Goal: Information Seeking & Learning: Learn about a topic

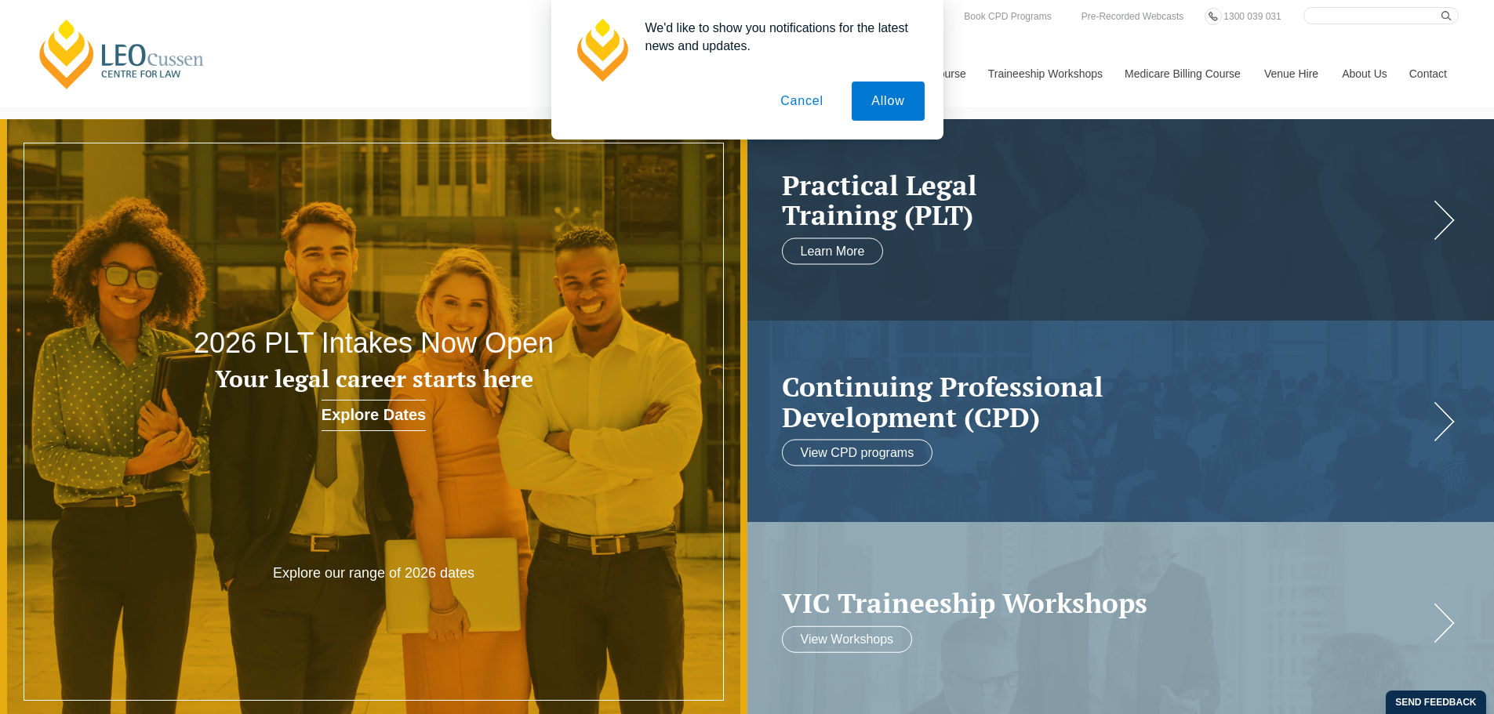
click at [793, 98] on button "Cancel" at bounding box center [802, 101] width 82 height 39
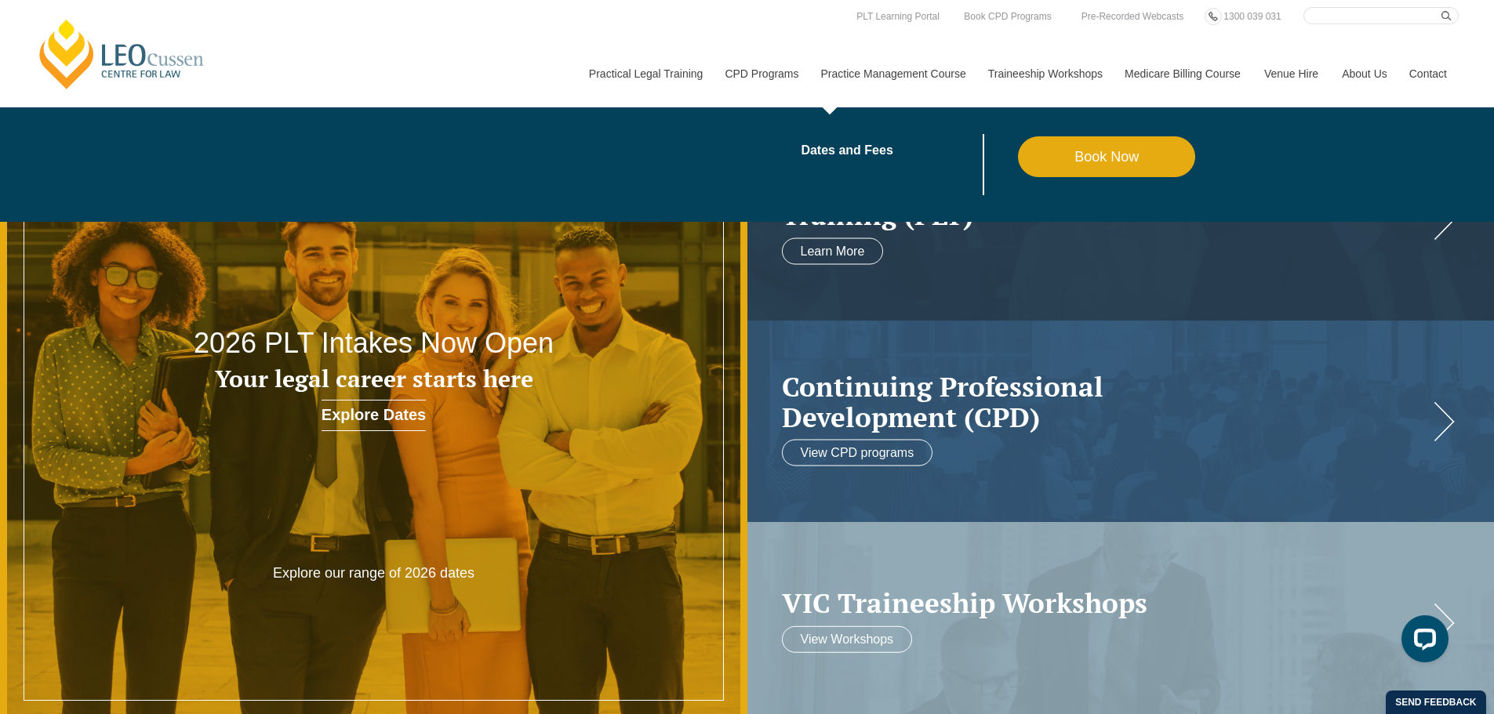
click at [891, 78] on link "Practice Management Course" at bounding box center [892, 73] width 167 height 67
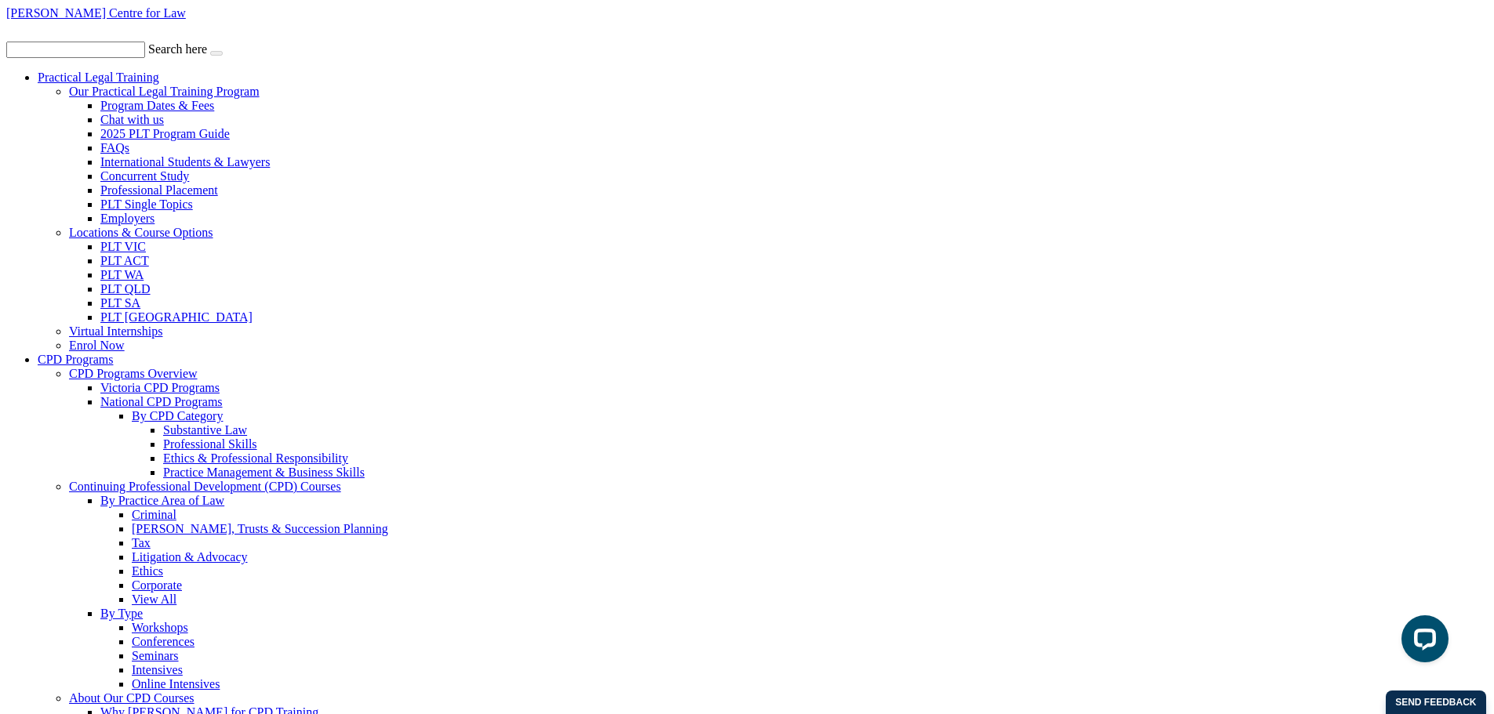
click at [252, 324] on link "PLT [GEOGRAPHIC_DATA]" at bounding box center [176, 316] width 152 height 13
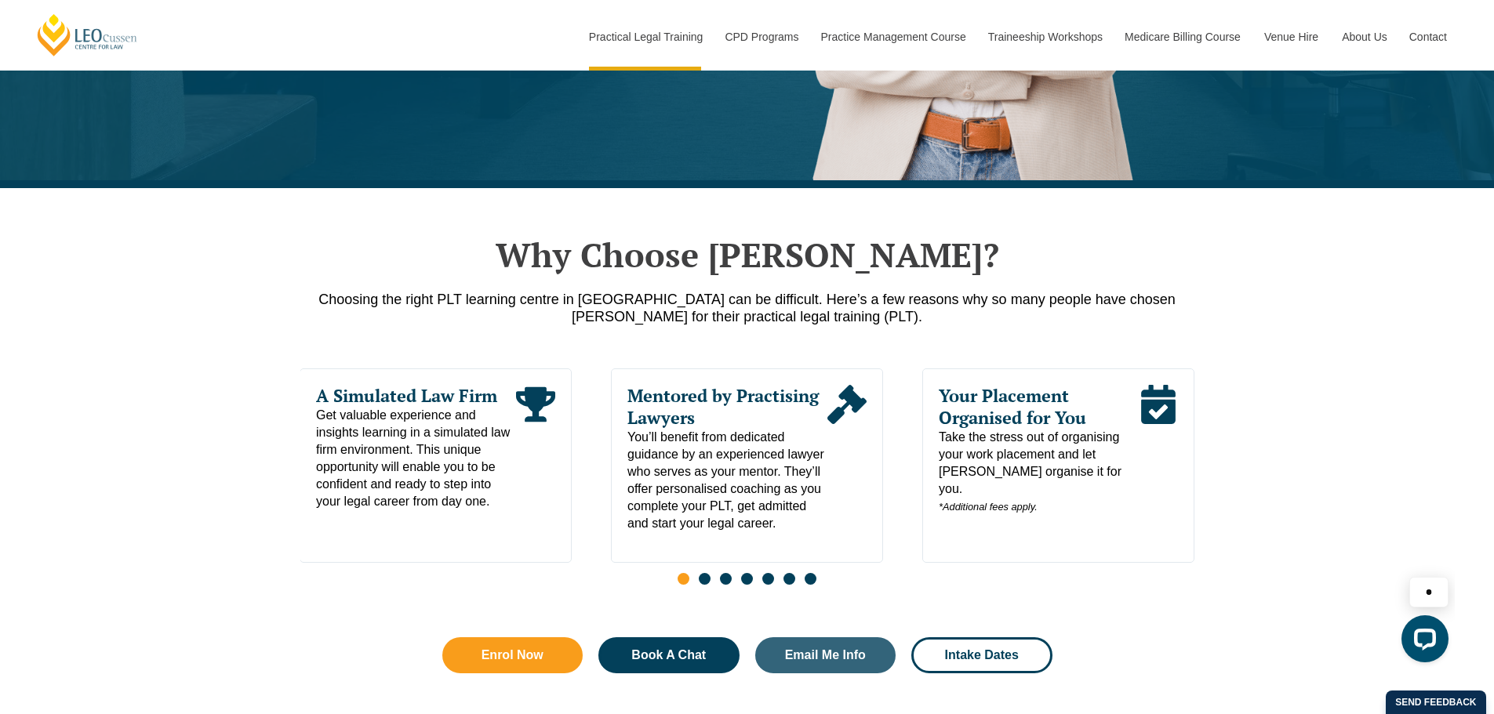
scroll to position [627, 0]
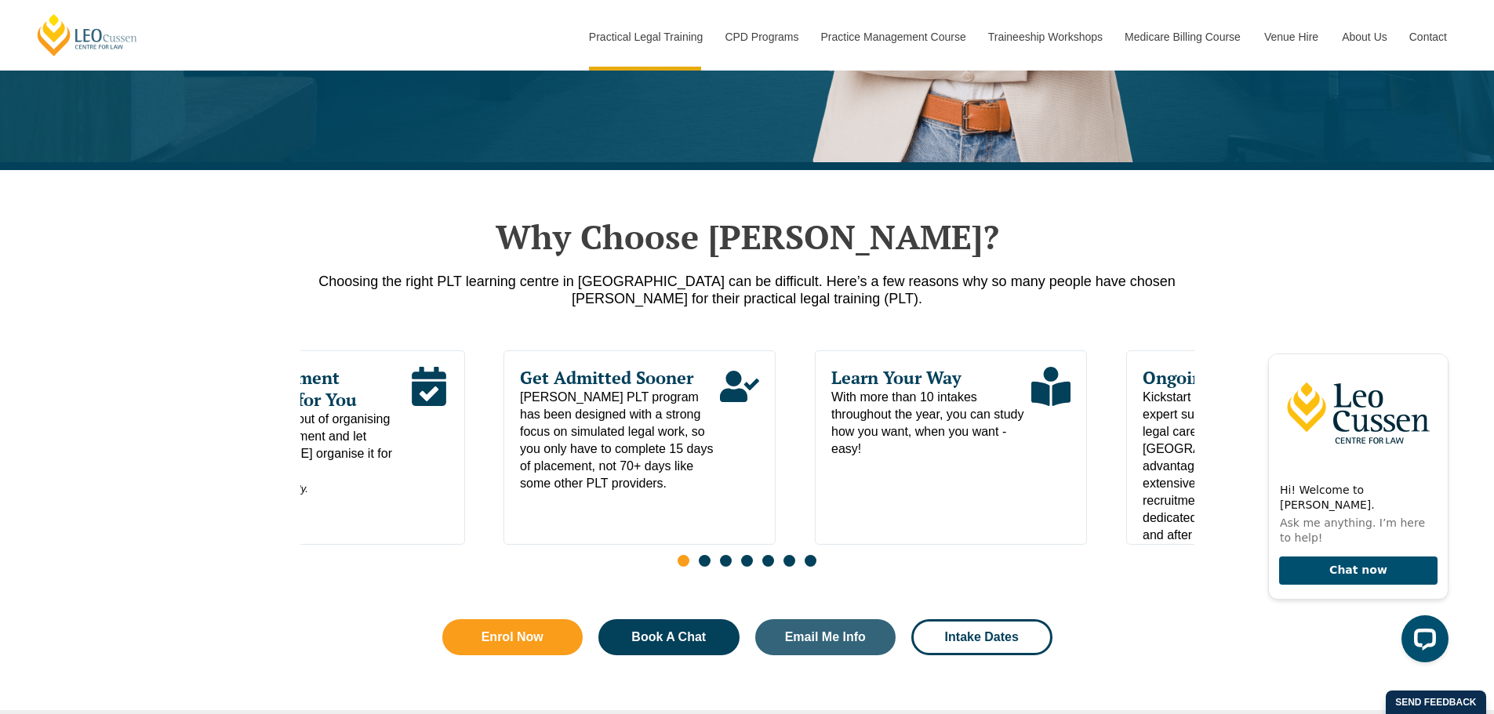
click at [350, 417] on cite "Your Placement Organised for You Take the stress out of organising your work pl…" at bounding box center [309, 432] width 200 height 131
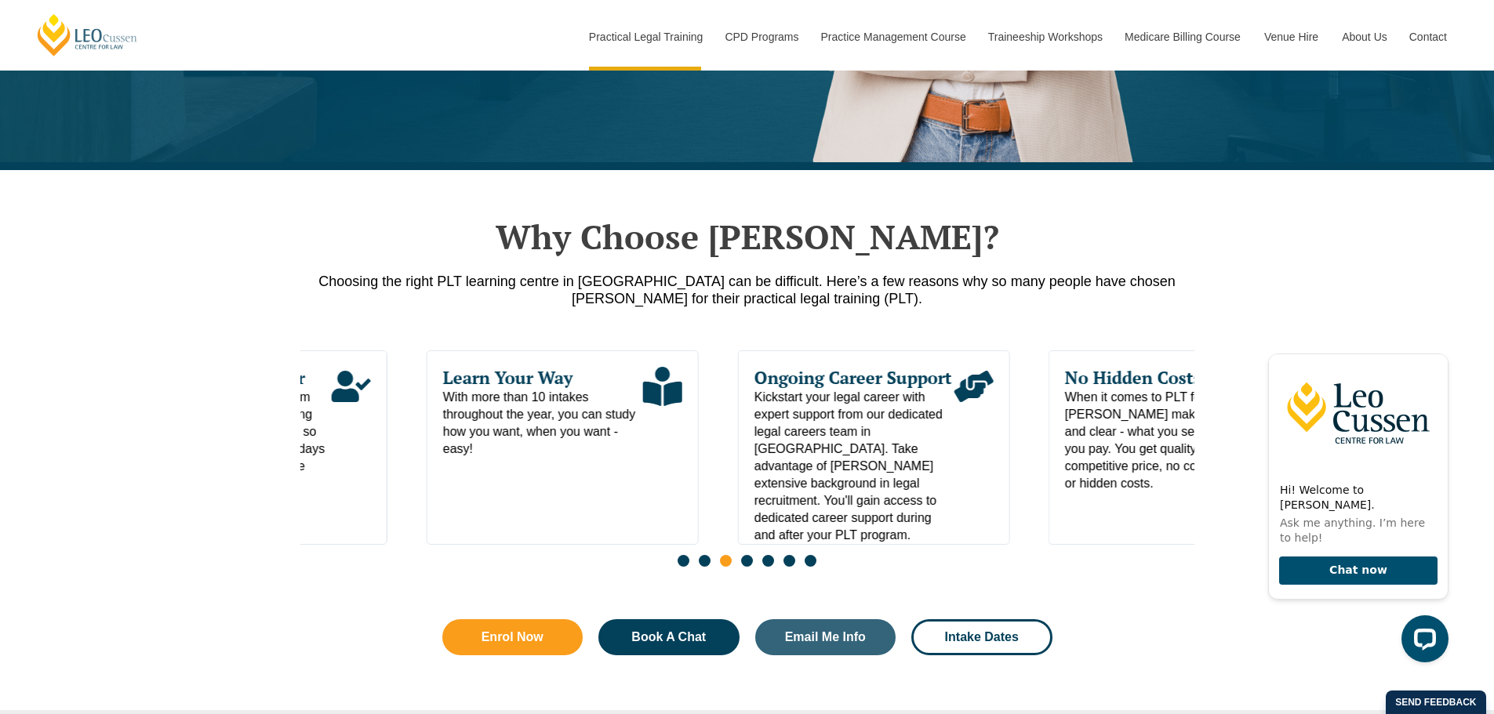
click at [505, 395] on span "With more than 10 intakes throughout the year, you can study how you want, when…" at bounding box center [543, 423] width 200 height 69
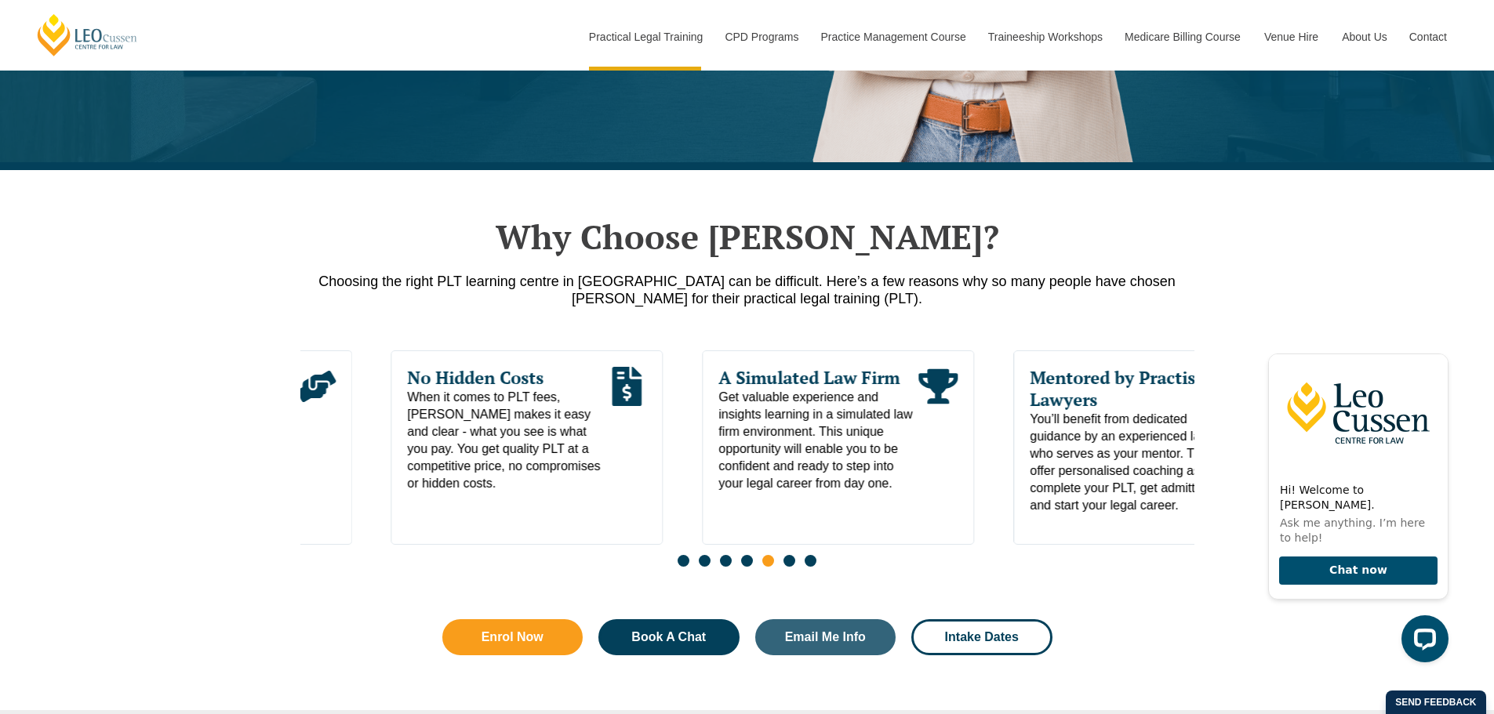
click at [475, 380] on cite "No Hidden Costs When it comes to PLT fees, [PERSON_NAME] makes it easy and clea…" at bounding box center [508, 429] width 200 height 125
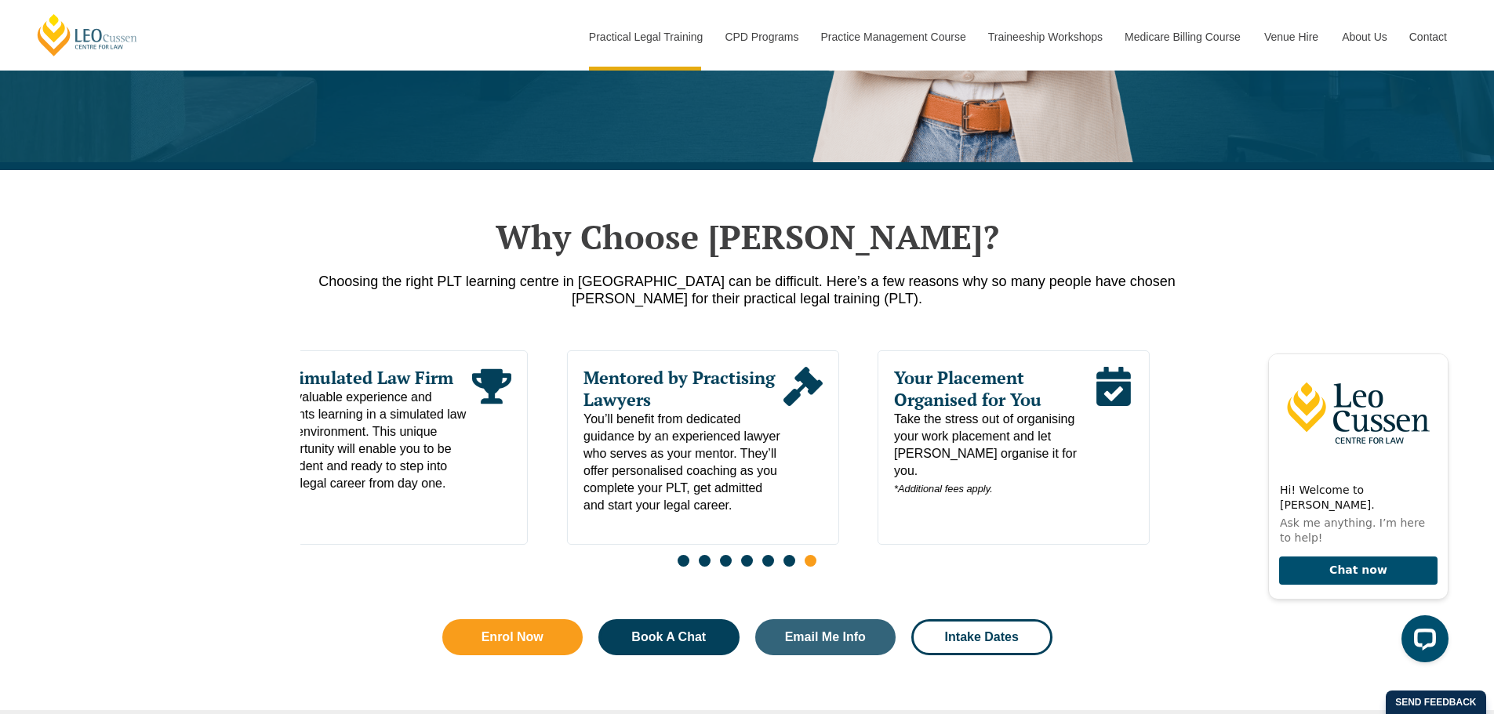
click at [580, 357] on div "Mentored by Practising Lawyers You’ll benefit from dedicated guidance by an exp…" at bounding box center [703, 432] width 271 height 163
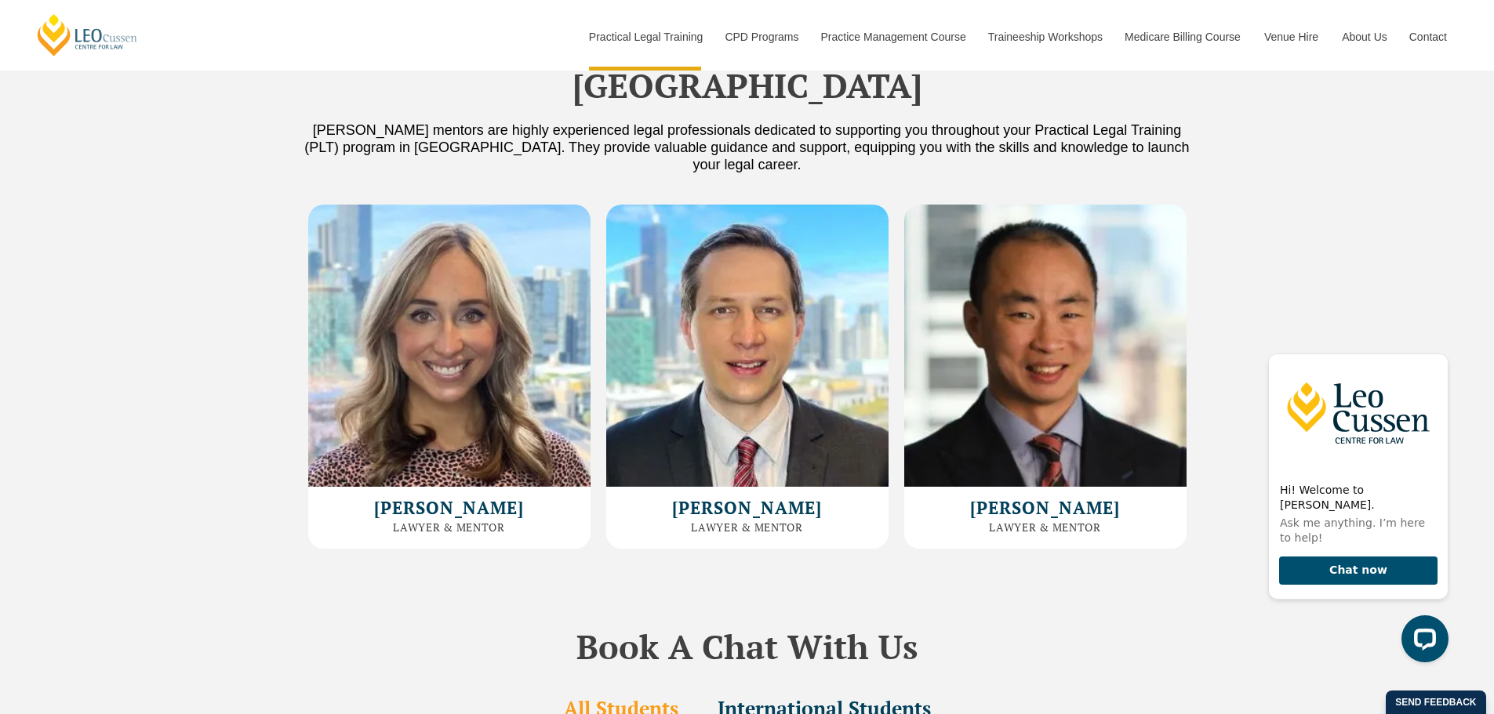
scroll to position [4469, 0]
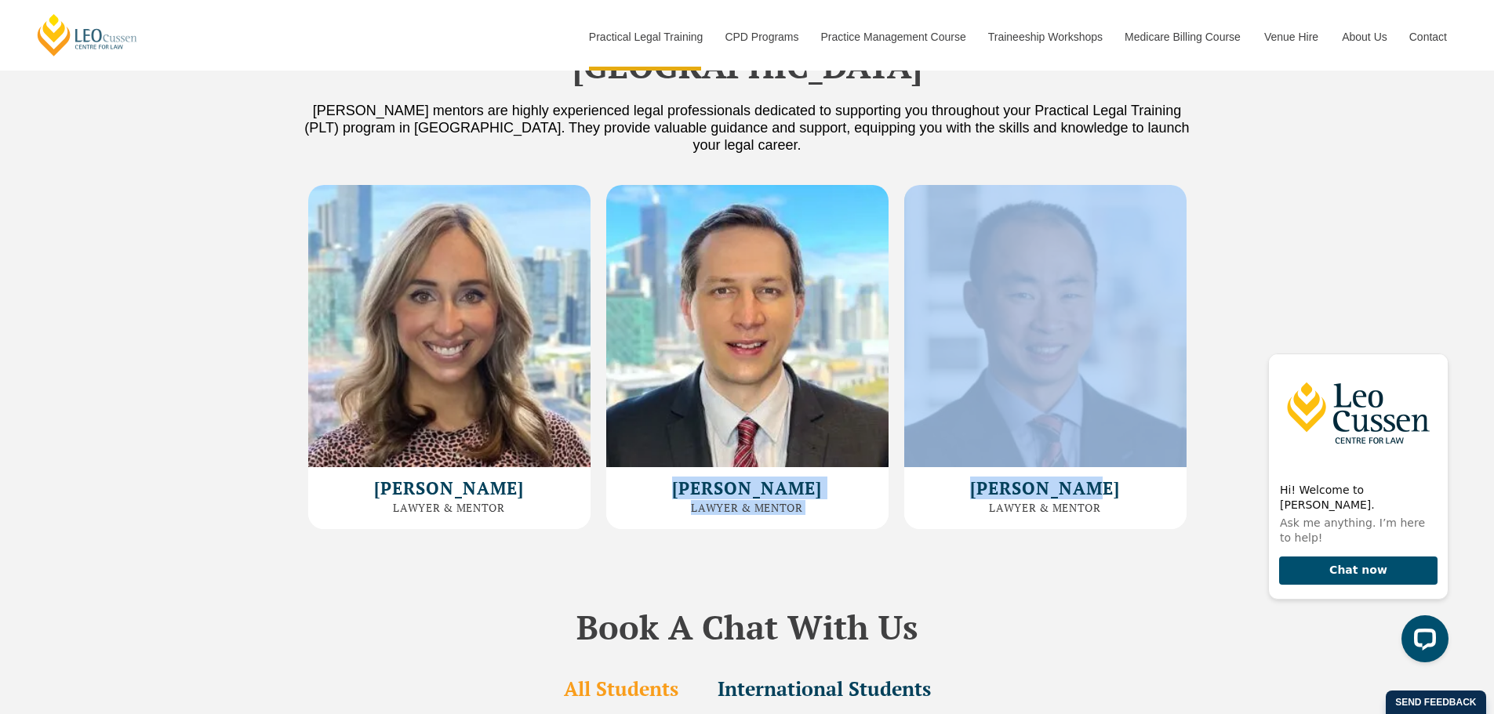
drag, startPoint x: 1094, startPoint y: 390, endPoint x: 646, endPoint y: 369, distance: 448.2
click at [646, 371] on div "LLB, BA, GDLP Australian Legal Practitioner Tiffany Long Lawyer & Mentor LLB, B…" at bounding box center [747, 357] width 894 height 361
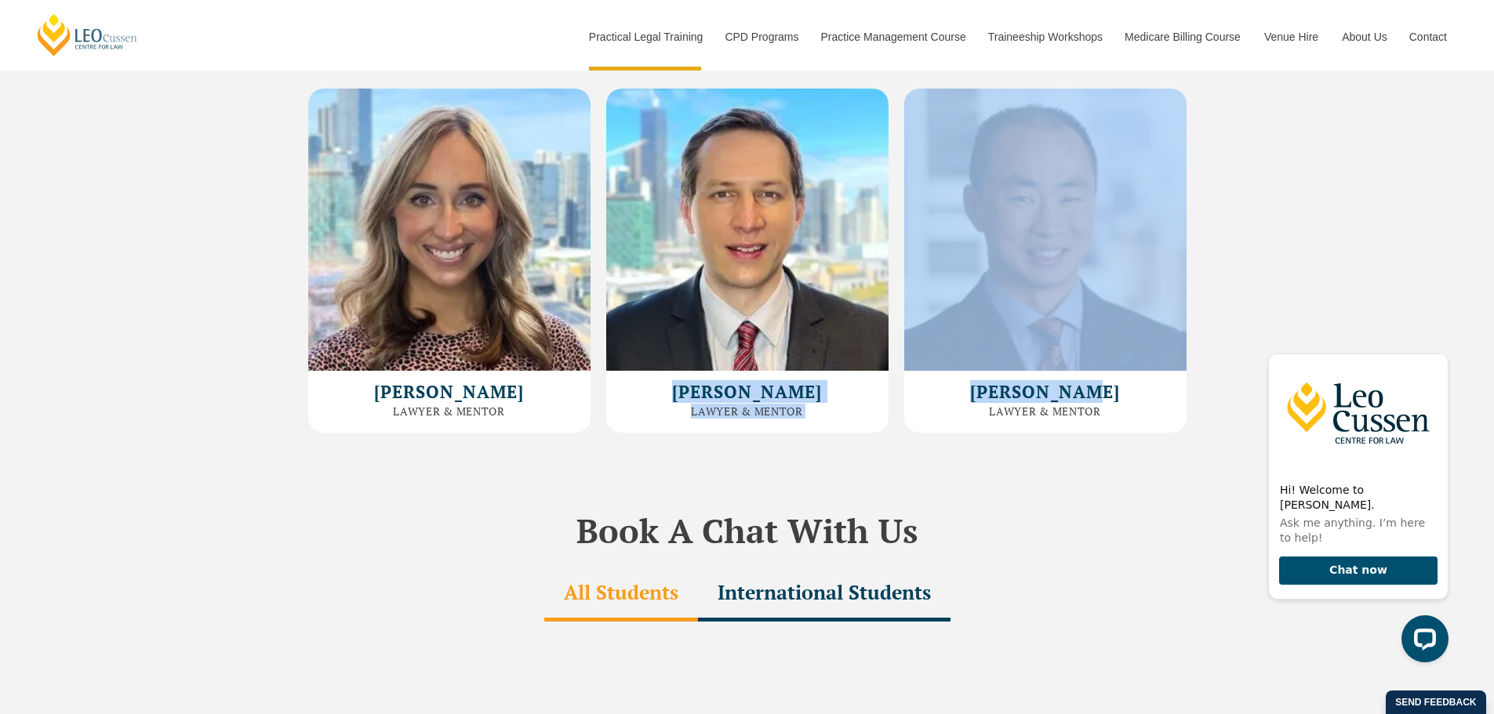
scroll to position [5018, 0]
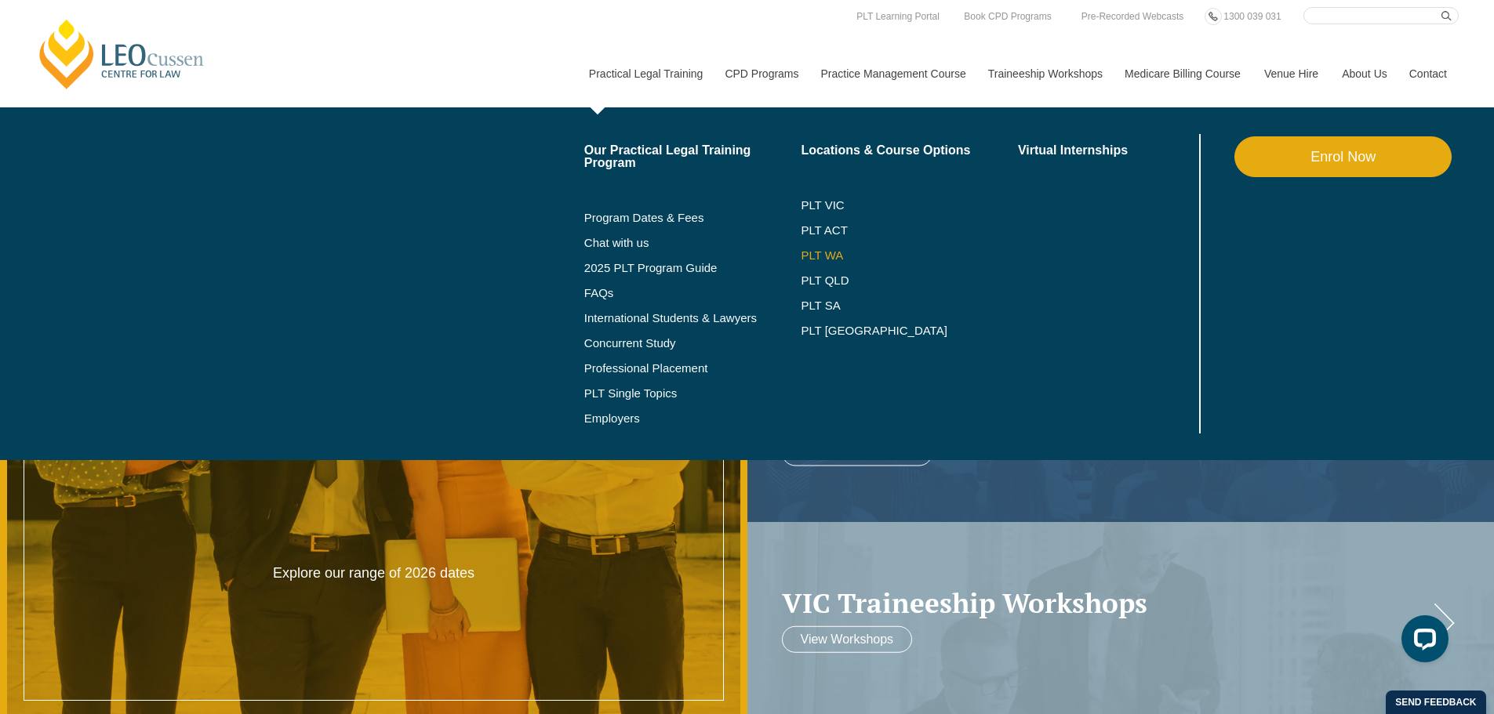
click at [826, 257] on link "PLT WA" at bounding box center [890, 255] width 178 height 13
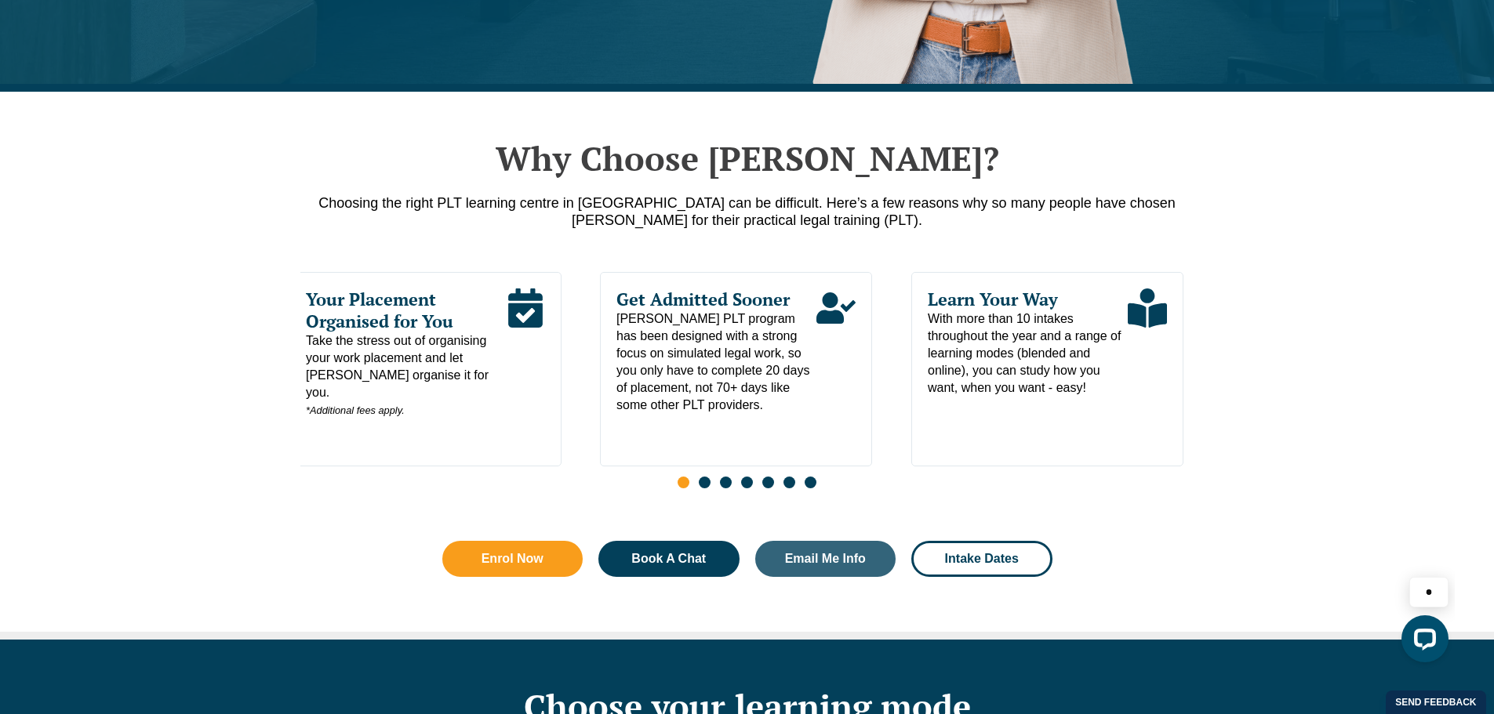
click at [415, 306] on span "Your Placement Organised for You" at bounding box center [406, 311] width 200 height 44
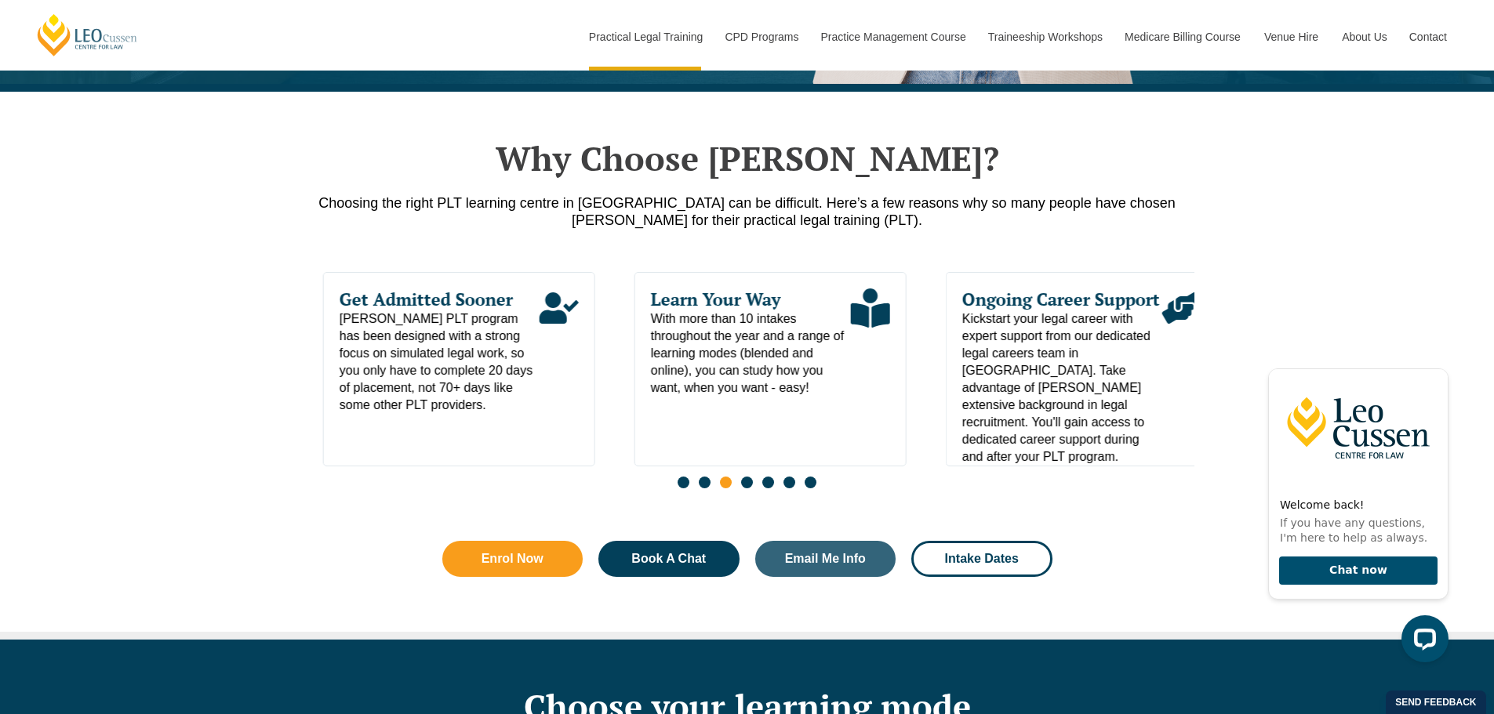
click at [634, 409] on div "Learn Your Way With more than 10 intakes throughout the year and a range of lea…" at bounding box center [770, 369] width 272 height 194
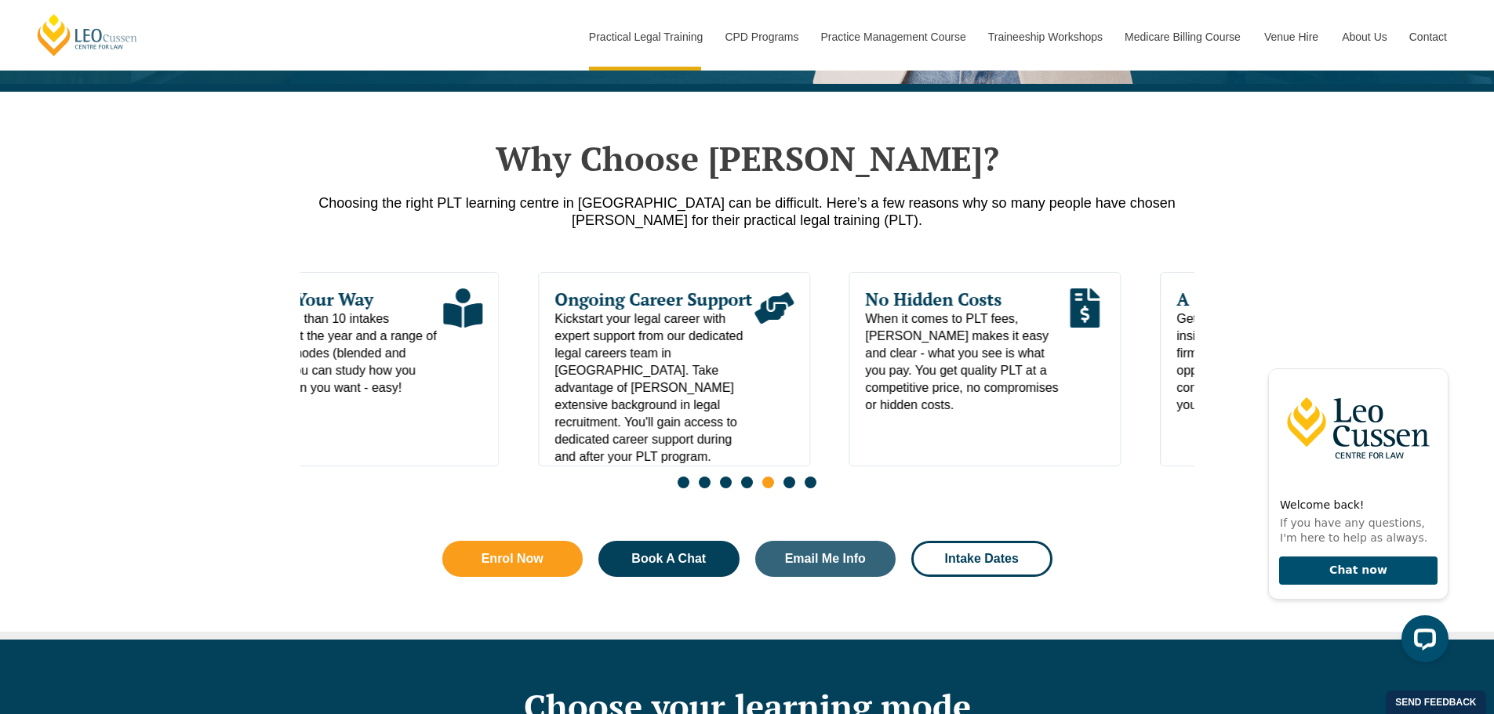
click at [849, 426] on div "No Hidden Costs When it comes to PLT fees, Leo Cussen makes it easy and clear -…" at bounding box center [985, 369] width 272 height 194
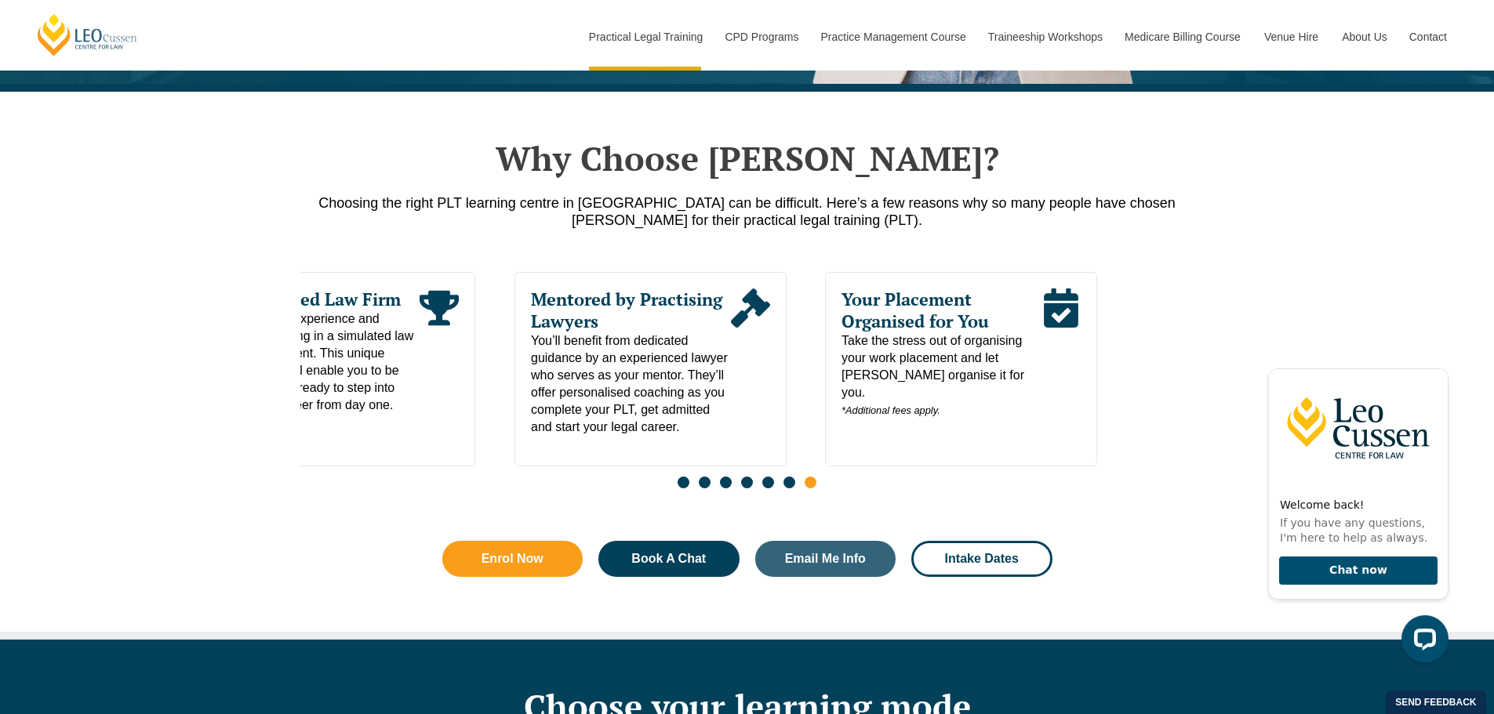
click at [519, 422] on div "Mentored by Practising Lawyers You’ll benefit from dedicated guidance by an exp…" at bounding box center [650, 354] width 271 height 163
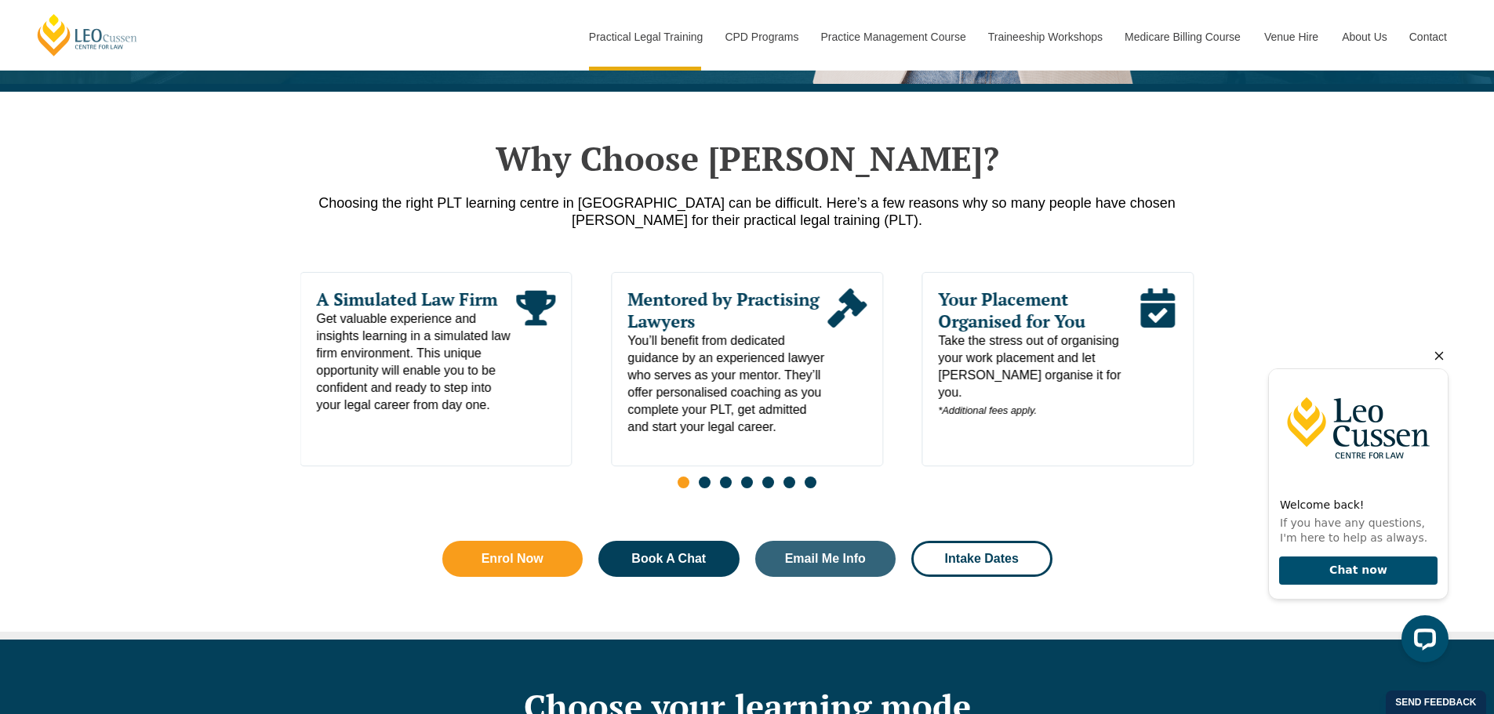
click at [1443, 357] on icon "Hide greeting" at bounding box center [1438, 356] width 19 height 19
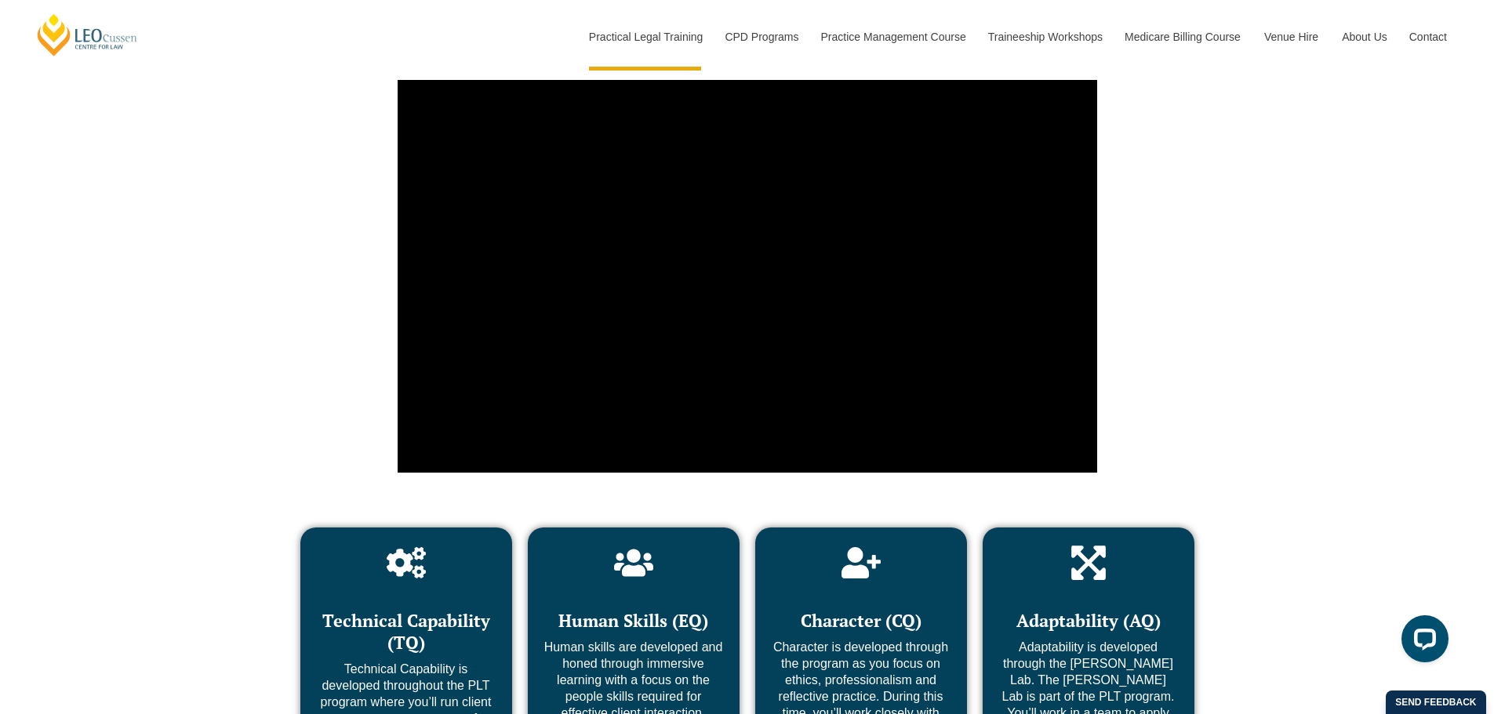
scroll to position [5645, 0]
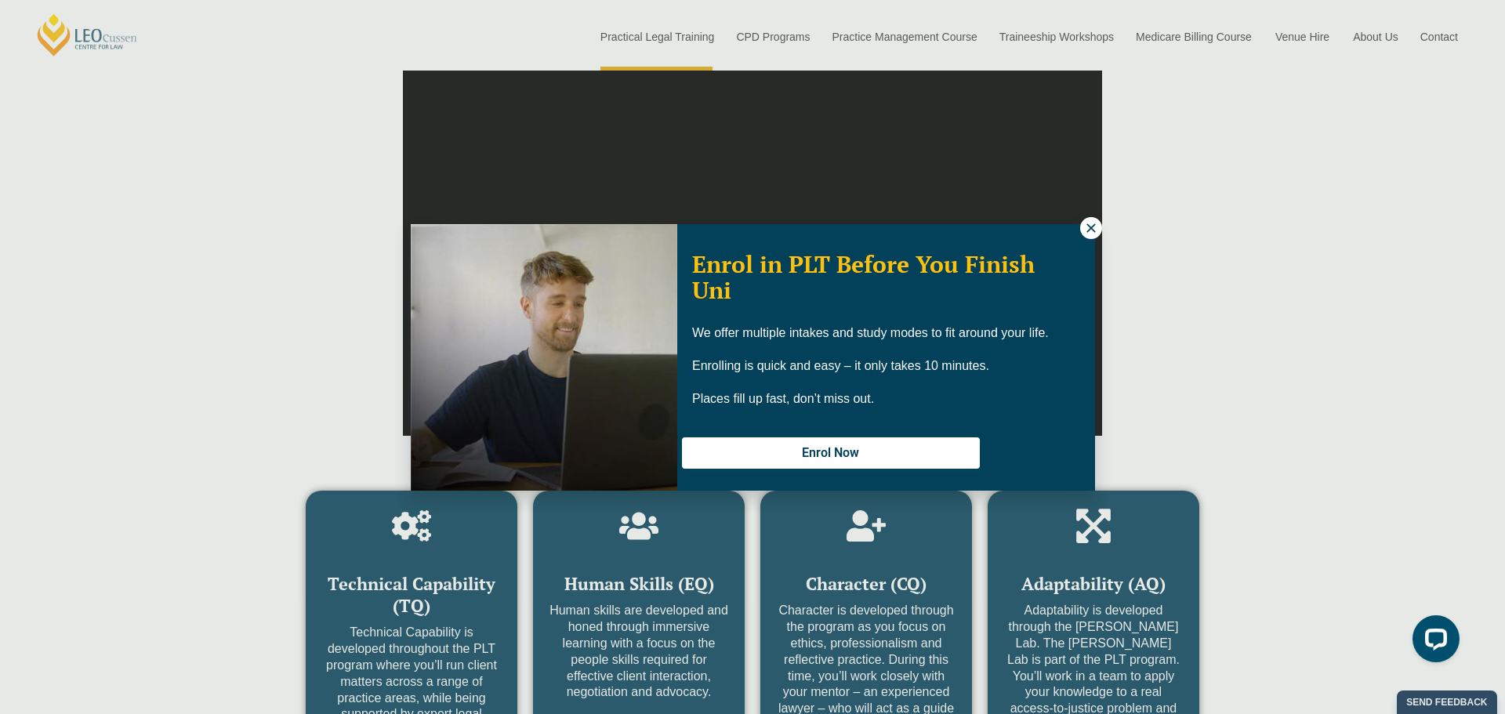
click at [1088, 229] on icon at bounding box center [1091, 228] width 14 height 14
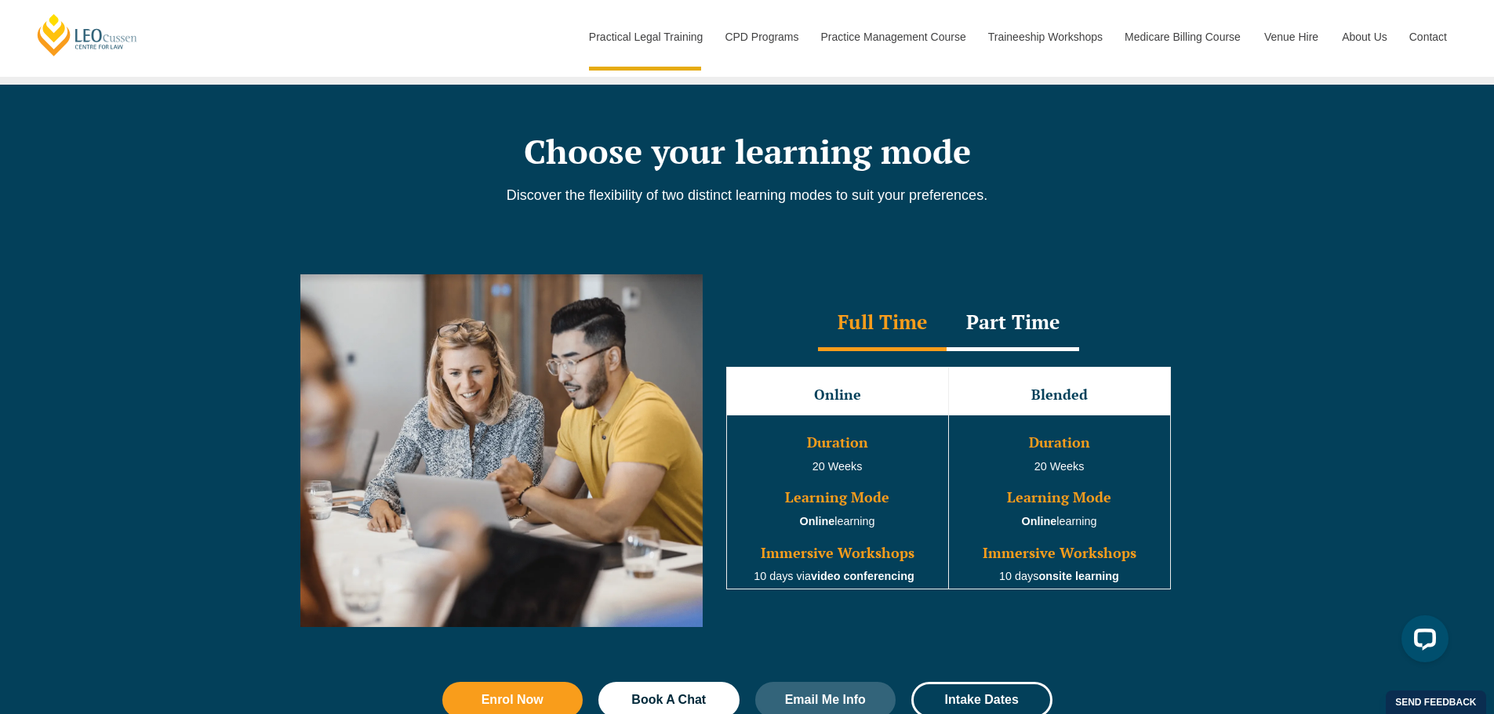
scroll to position [1019, 0]
